Goal: Information Seeking & Learning: Learn about a topic

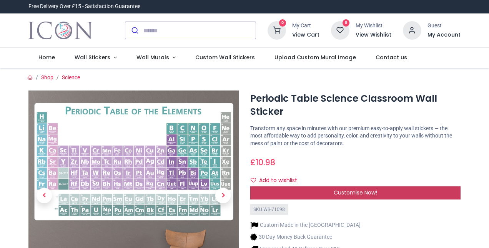
click at [358, 190] on span "Customise Now!" at bounding box center [355, 192] width 43 height 8
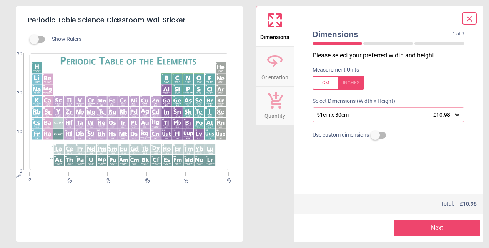
click at [475, 113] on div "Dimensions 1 of 3 1 of 4 Please select your preferred width and height Measurem…" at bounding box center [388, 123] width 189 height 235
click at [455, 115] on icon at bounding box center [457, 115] width 8 height 8
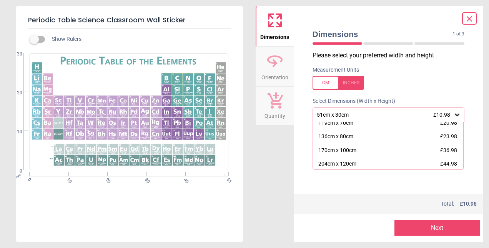
scroll to position [76, 0]
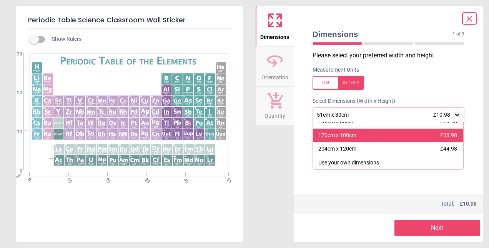
click at [356, 137] on div "170cm x 100cm £36.98" at bounding box center [388, 135] width 151 height 14
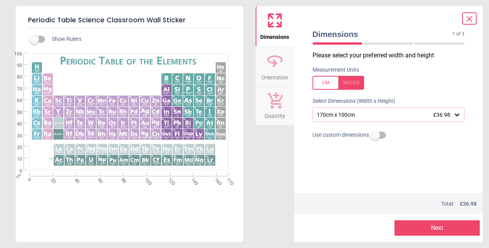
click at [457, 116] on icon at bounding box center [457, 114] width 5 height 3
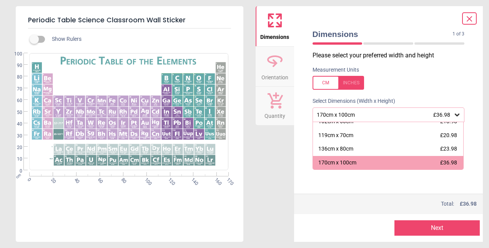
scroll to position [37, 0]
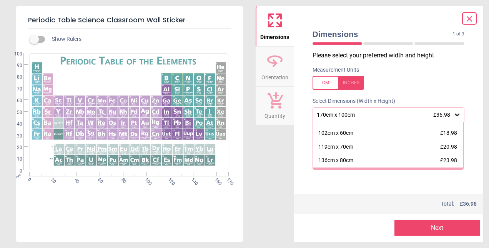
click at [475, 22] on div at bounding box center [469, 18] width 15 height 12
click at [470, 18] on icon at bounding box center [469, 19] width 5 height 5
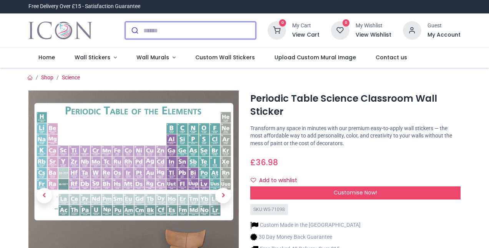
click at [175, 31] on input "search" at bounding box center [199, 30] width 112 height 17
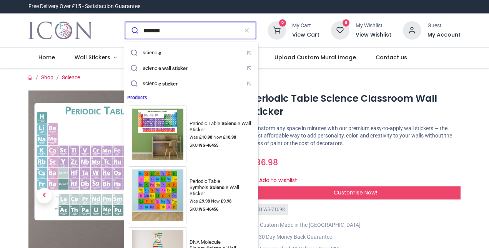
type input "*******"
click at [125, 22] on button "submit" at bounding box center [134, 30] width 18 height 17
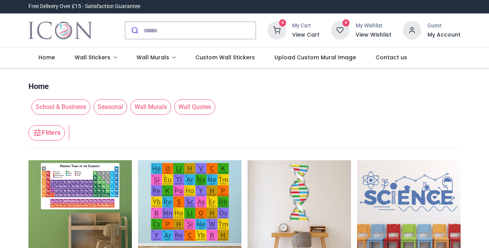
click at [242, 130] on header "Filters Filters" at bounding box center [244, 133] width 432 height 31
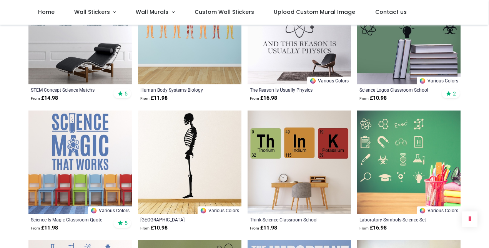
scroll to position [832, 0]
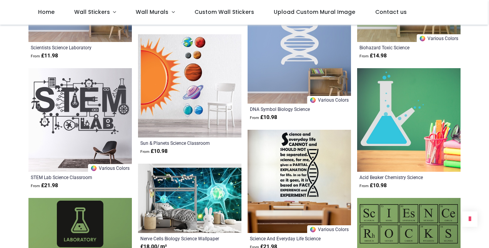
scroll to position [1617, 0]
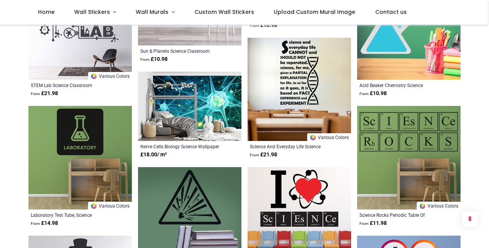
scroll to position [1755, 0]
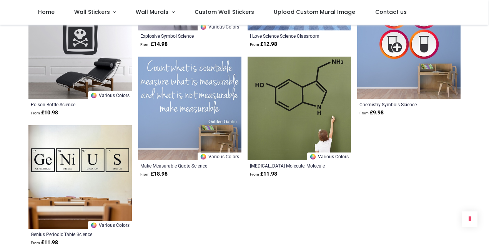
scroll to position [1863, 0]
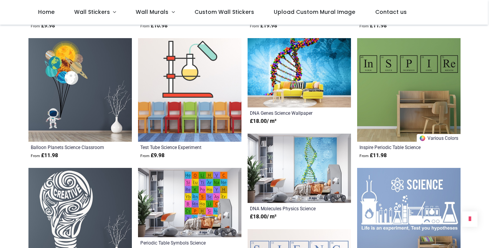
scroll to position [1094, 0]
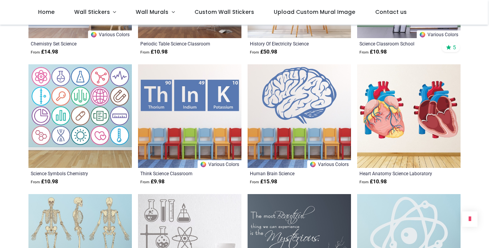
scroll to position [309, 0]
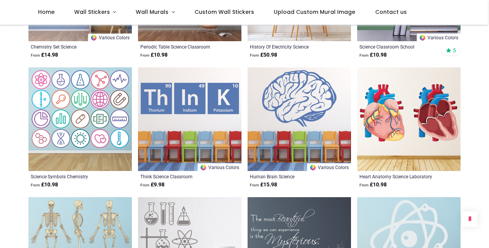
click at [393, 106] on img at bounding box center [408, 118] width 103 height 103
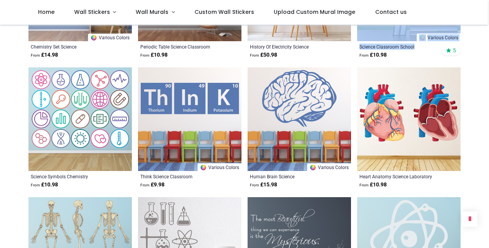
drag, startPoint x: 488, startPoint y: 47, endPoint x: 490, endPoint y: 34, distance: 13.7
click at [489, 34] on html "Login • Register Home Wall Stickers" at bounding box center [244, 124] width 489 height 248
click at [279, 99] on img at bounding box center [299, 118] width 103 height 103
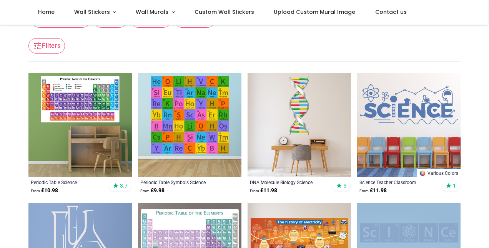
scroll to position [46, 0]
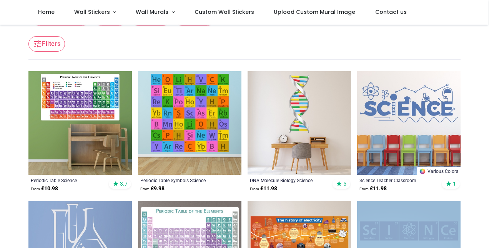
click at [301, 102] on img at bounding box center [299, 122] width 103 height 103
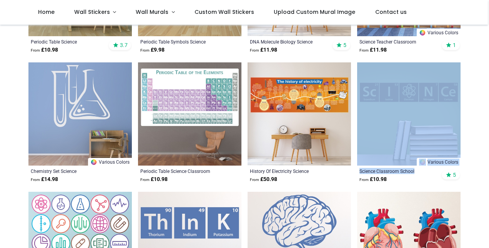
scroll to position [169, 0]
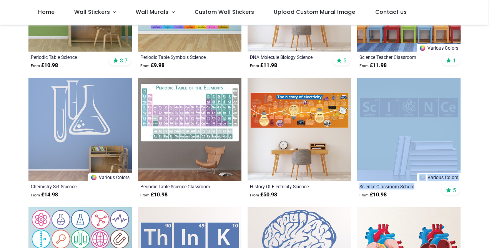
click at [414, 119] on img at bounding box center [408, 129] width 103 height 103
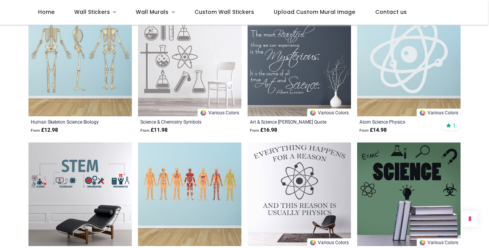
scroll to position [483, 0]
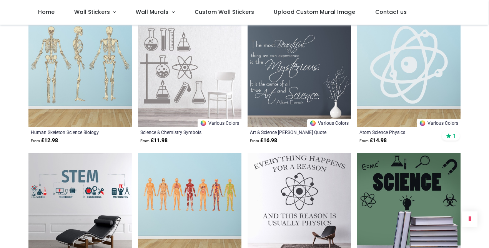
click at [305, 204] on img at bounding box center [299, 204] width 103 height 103
click at [400, 74] on img at bounding box center [408, 74] width 103 height 103
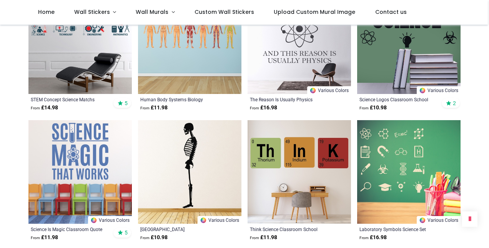
scroll to position [667, 0]
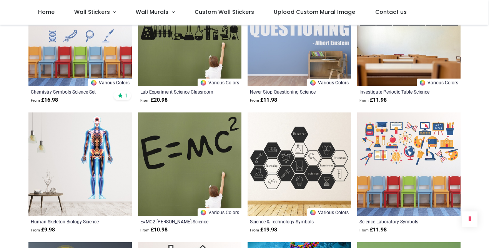
scroll to position [975, 0]
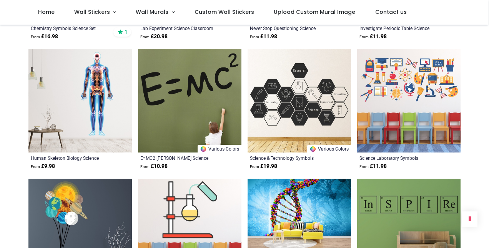
click at [288, 102] on img at bounding box center [299, 100] width 103 height 103
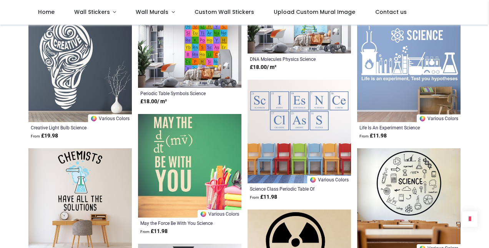
scroll to position [1329, 0]
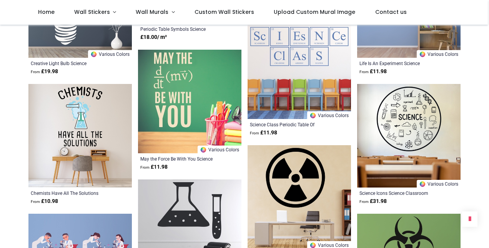
click at [75, 128] on img at bounding box center [79, 135] width 103 height 103
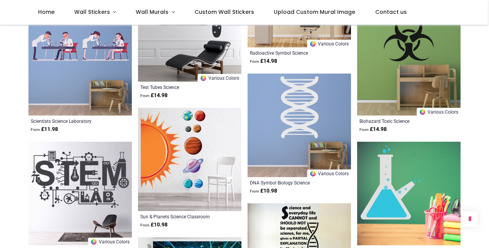
scroll to position [1544, 0]
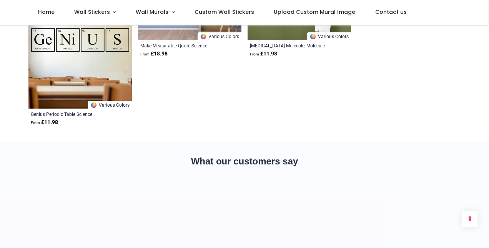
scroll to position [2098, 0]
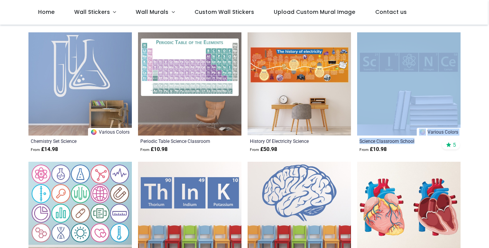
scroll to position [107, 0]
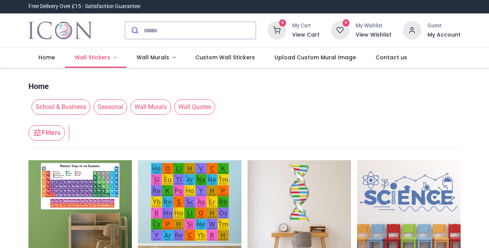
click at [99, 59] on span "Wall Stickers" at bounding box center [93, 57] width 36 height 8
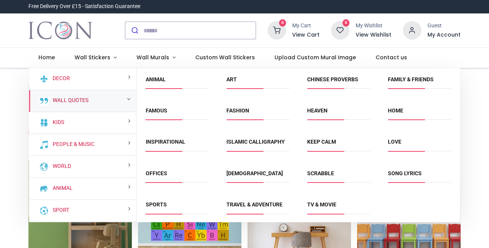
click at [59, 100] on link "Wall Quotes" at bounding box center [69, 101] width 39 height 8
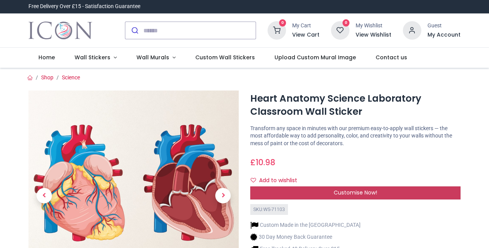
drag, startPoint x: 382, startPoint y: 190, endPoint x: 337, endPoint y: 192, distance: 45.1
click at [337, 192] on span "Customise Now!" at bounding box center [355, 192] width 43 height 8
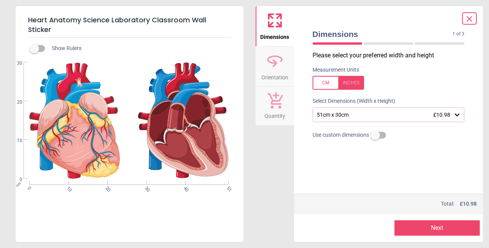
click at [431, 118] on div "51cm x 30cm £10.98" at bounding box center [389, 114] width 152 height 15
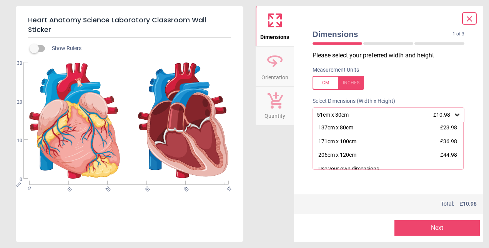
scroll to position [76, 0]
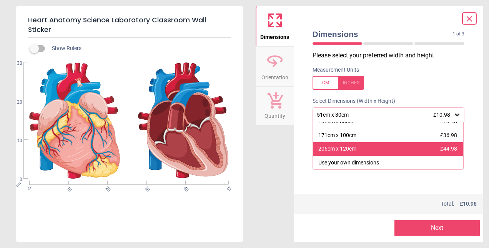
click at [362, 149] on div "206cm x 120cm £44.98" at bounding box center [388, 149] width 151 height 14
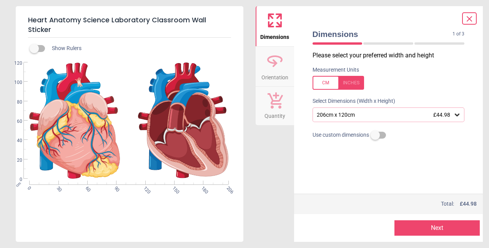
drag, startPoint x: 192, startPoint y: 1, endPoint x: 262, endPoint y: 185, distance: 197.7
click at [262, 185] on div "Dimensions Orientation Quantity" at bounding box center [275, 123] width 38 height 235
click at [486, 112] on div "Heart Anatomy Science Laboratory Classroom Wall Sticker Show Rulers cm 0 30 60 …" at bounding box center [244, 124] width 489 height 248
click at [352, 118] on div "206cm x 120cm £44.98" at bounding box center [385, 115] width 138 height 7
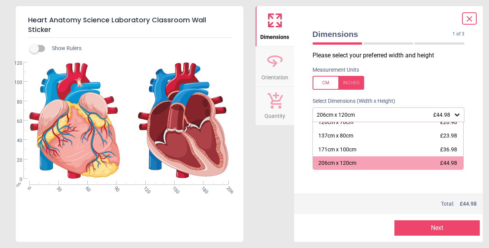
scroll to position [62, 0]
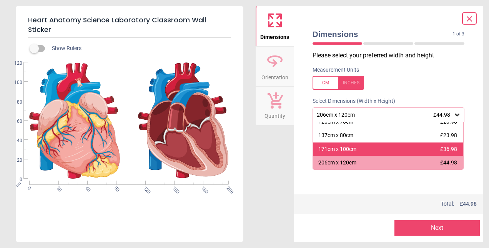
click at [369, 149] on div "171cm x 100cm £36.98" at bounding box center [388, 149] width 151 height 14
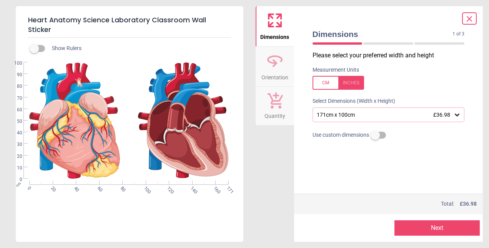
click at [472, 18] on icon at bounding box center [469, 18] width 9 height 9
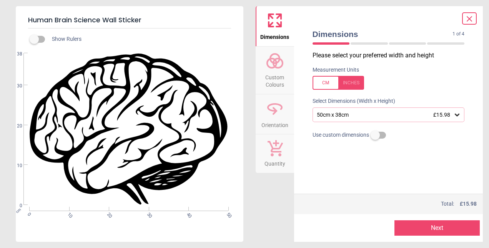
click at [347, 120] on div "50cm x 38cm £15.98" at bounding box center [389, 114] width 152 height 15
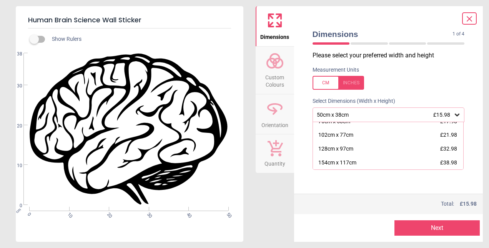
scroll to position [35, 0]
click at [471, 18] on icon at bounding box center [469, 18] width 9 height 9
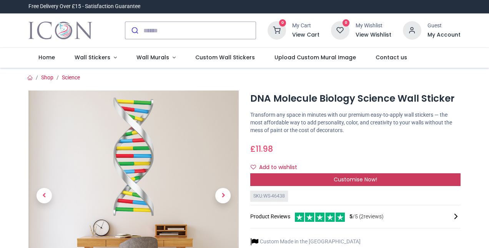
click at [370, 179] on span "Customise Now!" at bounding box center [355, 179] width 43 height 8
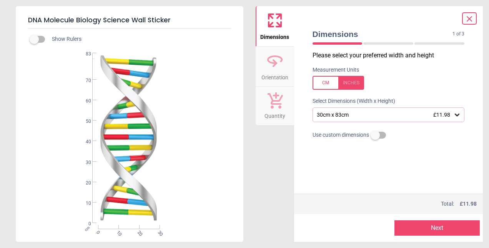
click at [404, 112] on div "30cm x 83cm £11.98" at bounding box center [385, 115] width 138 height 7
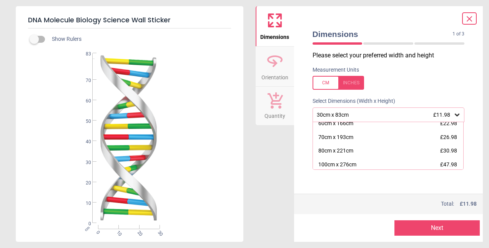
scroll to position [46, 0]
click at [468, 20] on icon at bounding box center [469, 19] width 5 height 5
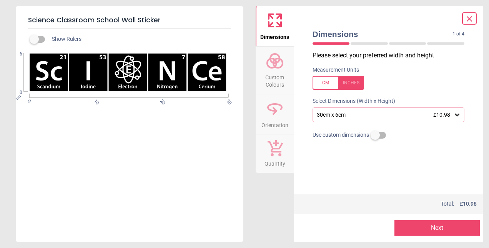
click at [408, 115] on div "30cm x 6cm £10.98" at bounding box center [385, 115] width 138 height 7
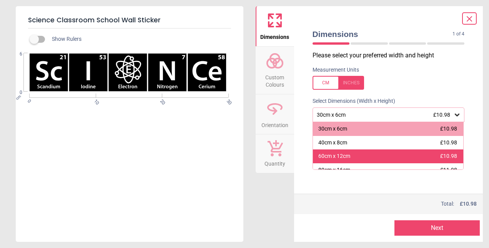
click at [458, 157] on div "60cm x 12cm £10.98" at bounding box center [388, 156] width 151 height 14
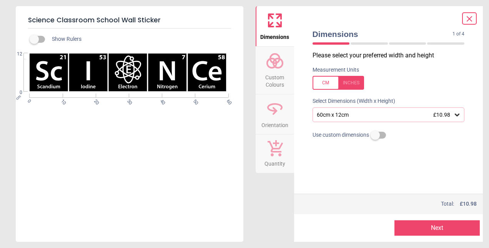
click at [388, 119] on div "60cm x 12cm £10.98" at bounding box center [389, 114] width 152 height 15
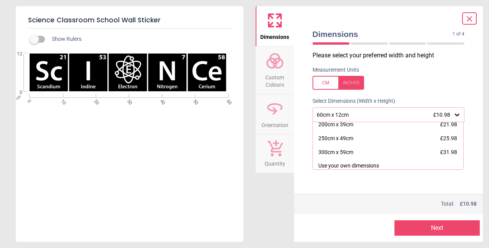
scroll to position [99, 0]
click at [472, 22] on icon at bounding box center [469, 18] width 9 height 9
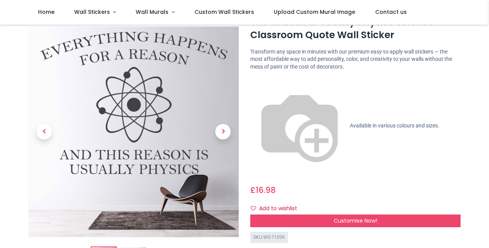
scroll to position [44, 0]
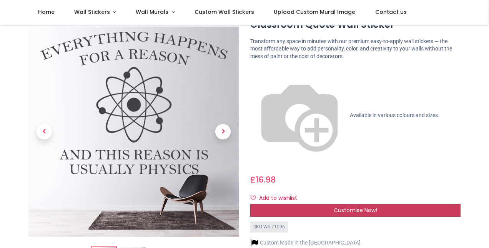
click at [349, 206] on span "Customise Now!" at bounding box center [355, 210] width 43 height 8
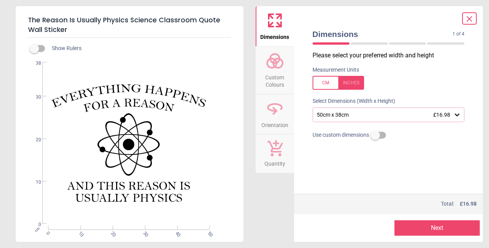
click at [395, 115] on div "50cm x 38cm £16.98" at bounding box center [385, 115] width 138 height 7
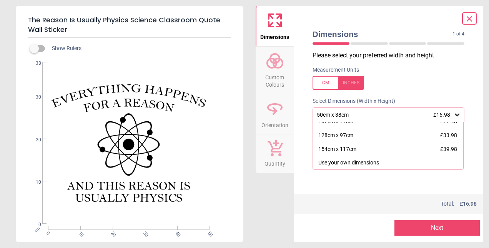
scroll to position [31, 0]
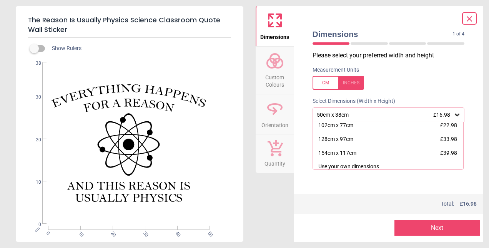
click at [468, 19] on icon at bounding box center [469, 18] width 9 height 9
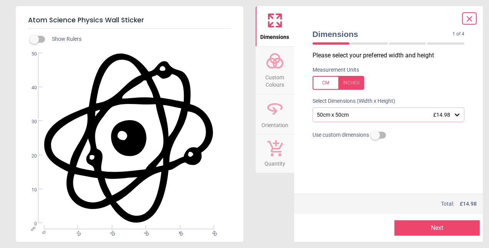
click at [415, 114] on div "50cm x 50cm £14.98" at bounding box center [385, 115] width 138 height 7
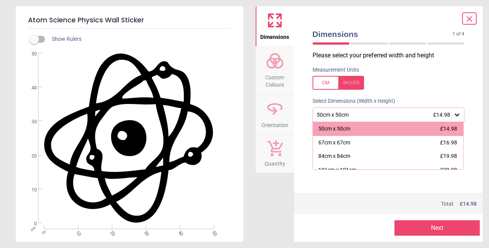
scroll to position [35, 0]
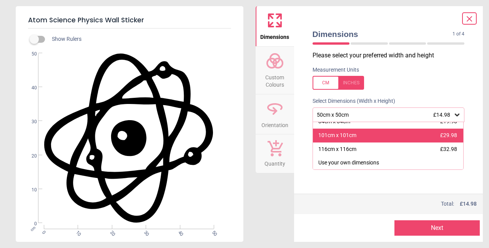
click at [353, 137] on div "101cm x 101cm" at bounding box center [337, 136] width 38 height 8
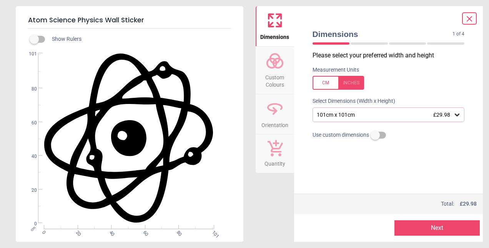
click at [470, 19] on icon at bounding box center [469, 19] width 5 height 5
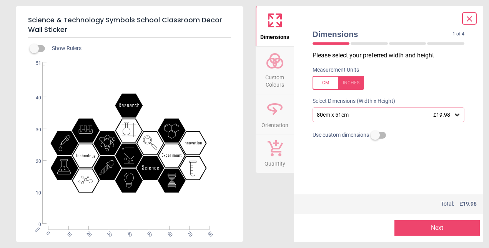
click at [438, 114] on span "£19.98" at bounding box center [441, 115] width 17 height 6
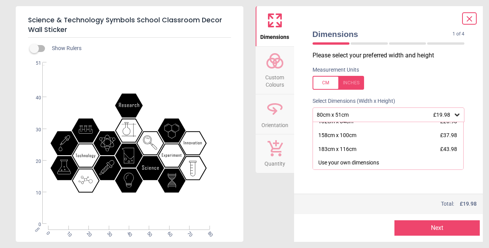
scroll to position [19, 0]
click at [475, 19] on div at bounding box center [469, 18] width 15 height 12
click at [470, 19] on icon at bounding box center [469, 19] width 5 height 5
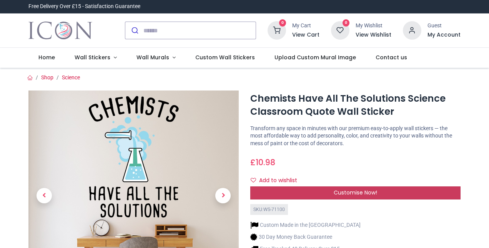
click at [339, 192] on span "Customise Now!" at bounding box center [355, 192] width 43 height 8
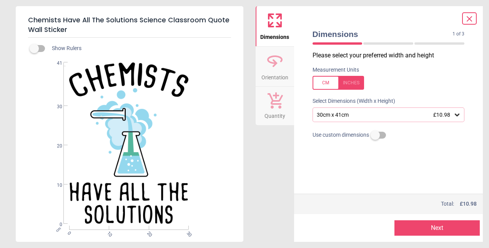
click at [366, 117] on div "30cm x 41cm £10.98" at bounding box center [385, 115] width 138 height 7
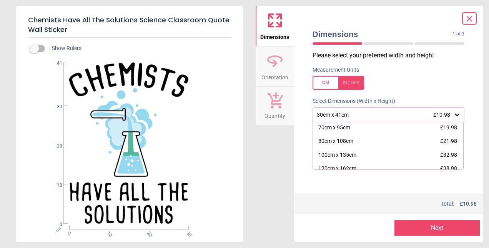
scroll to position [58, 0]
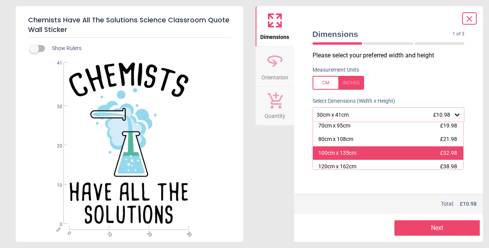
click at [326, 157] on div "100cm x 135cm" at bounding box center [337, 153] width 38 height 8
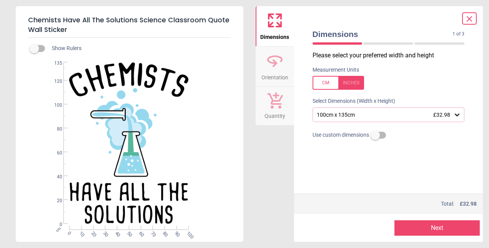
click at [465, 17] on icon at bounding box center [469, 18] width 9 height 9
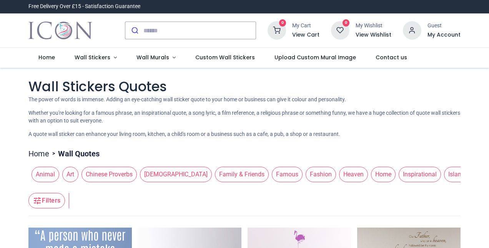
click at [181, 198] on header "Filters Filters" at bounding box center [244, 200] width 432 height 31
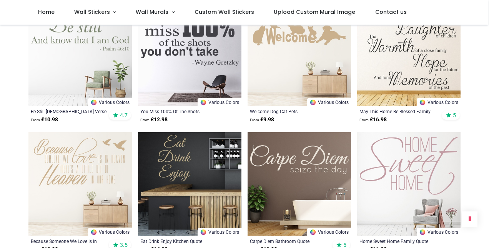
scroll to position [862, 0]
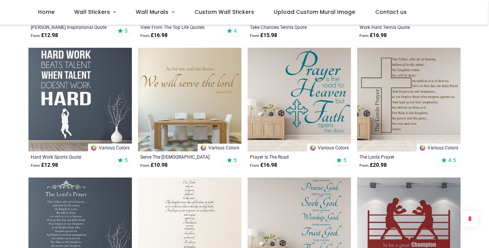
scroll to position [1692, 0]
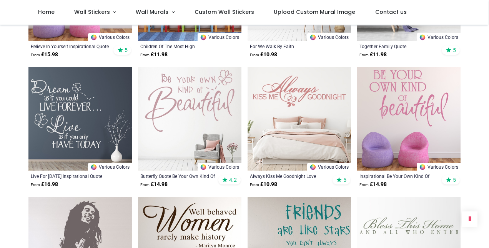
scroll to position [2615, 0]
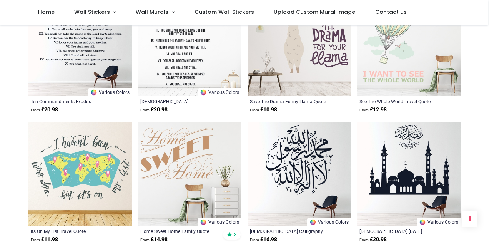
scroll to position [3446, 0]
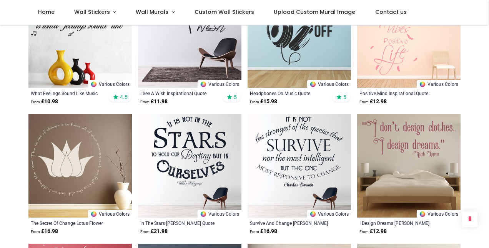
scroll to position [3831, 0]
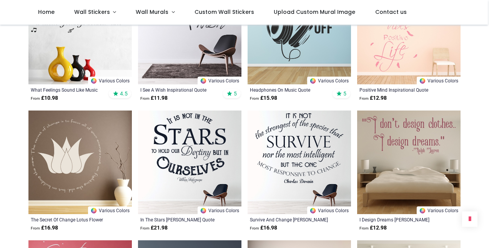
click at [297, 155] on img at bounding box center [299, 161] width 103 height 103
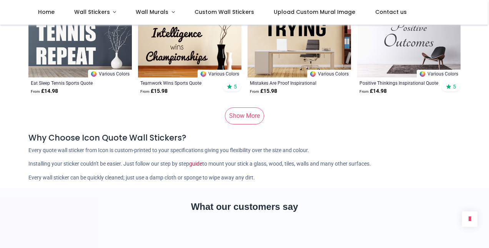
scroll to position [4616, 0]
click at [241, 120] on link "Show More" at bounding box center [244, 115] width 39 height 17
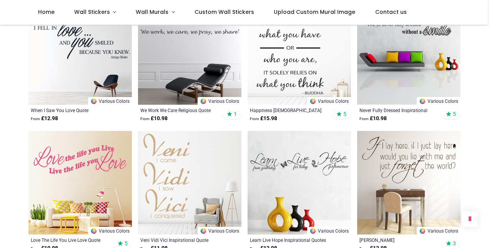
scroll to position [5400, 0]
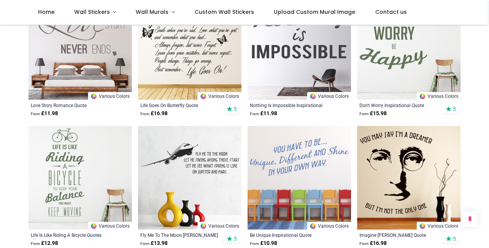
scroll to position [5908, 0]
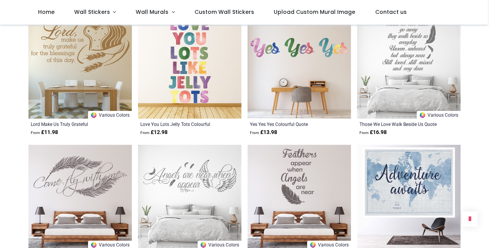
scroll to position [7077, 0]
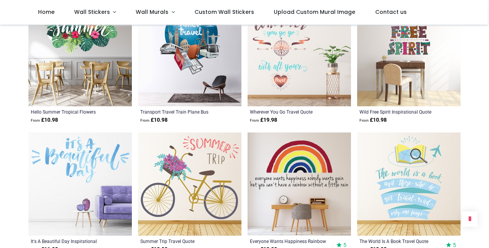
scroll to position [8108, 0]
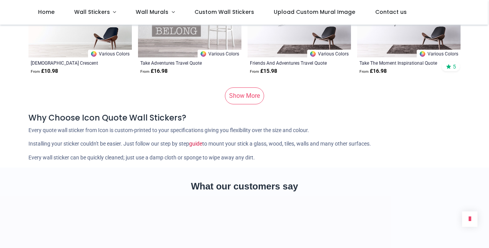
scroll to position [9170, 0]
click at [240, 102] on link "Show More" at bounding box center [244, 95] width 39 height 17
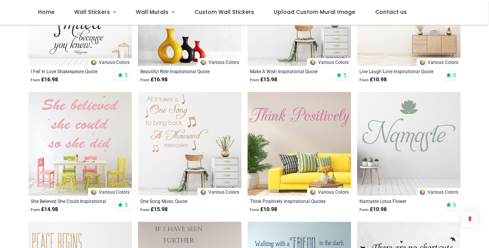
scroll to position [10785, 0]
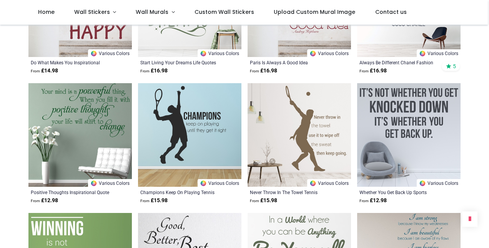
scroll to position [11400, 0]
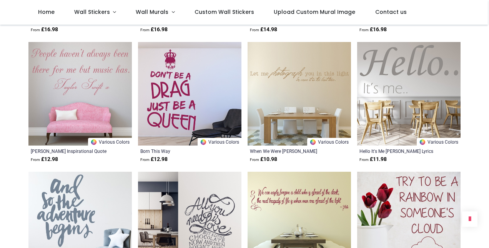
scroll to position [12077, 0]
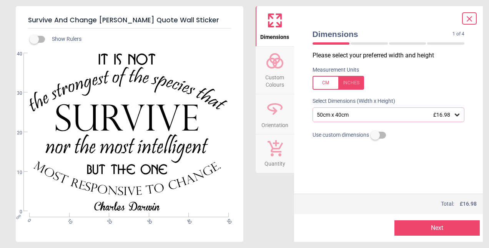
click at [368, 115] on div "50cm x 40cm £16.98" at bounding box center [385, 115] width 138 height 7
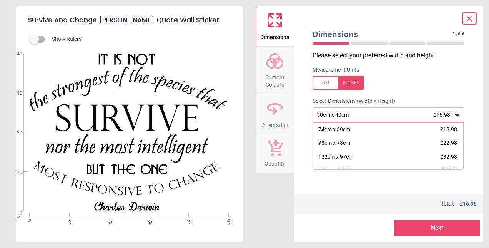
scroll to position [12, 0]
click at [470, 21] on icon at bounding box center [469, 18] width 9 height 9
